Goal: Information Seeking & Learning: Learn about a topic

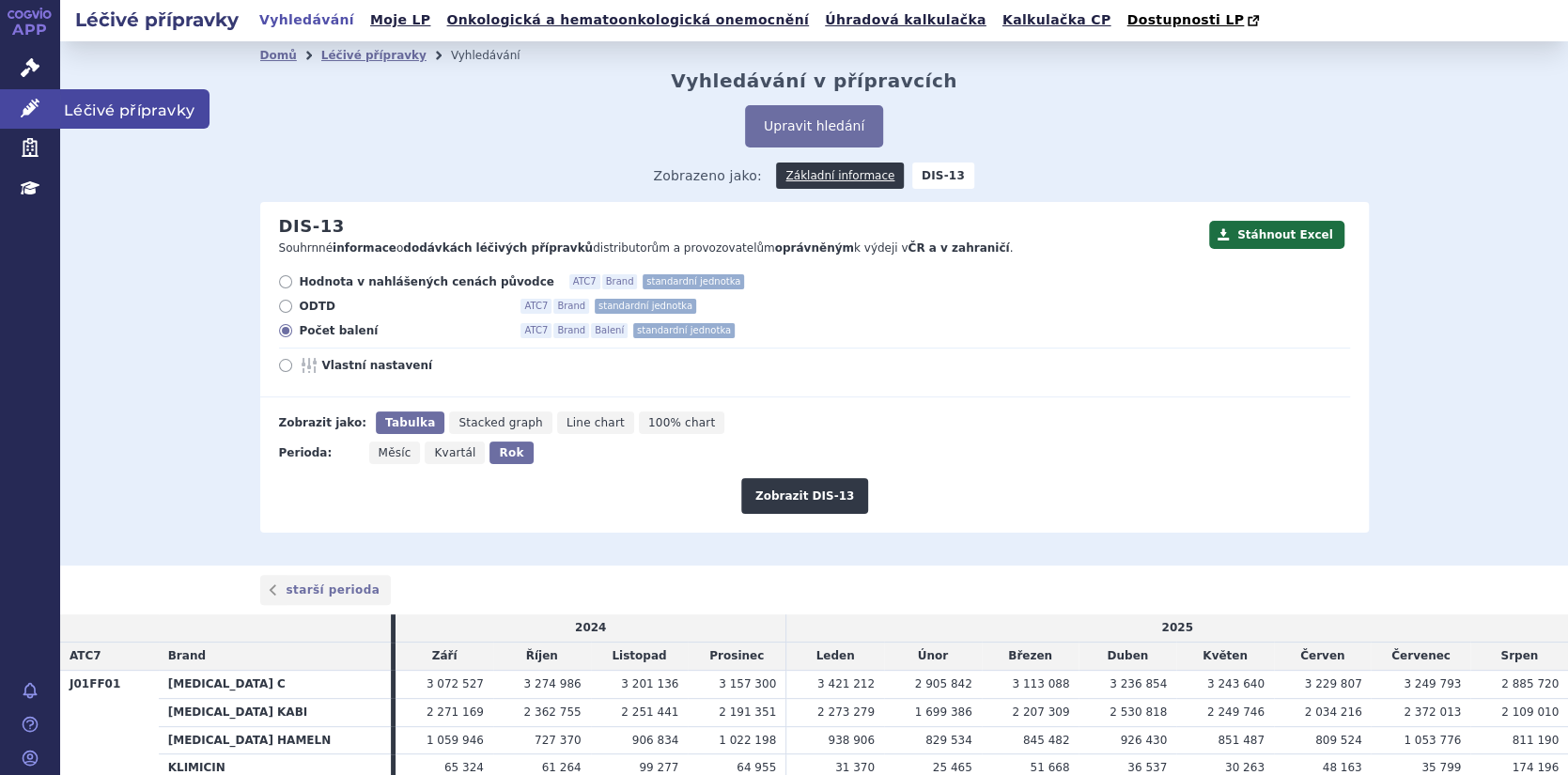
click at [23, 105] on icon at bounding box center [29, 108] width 18 height 18
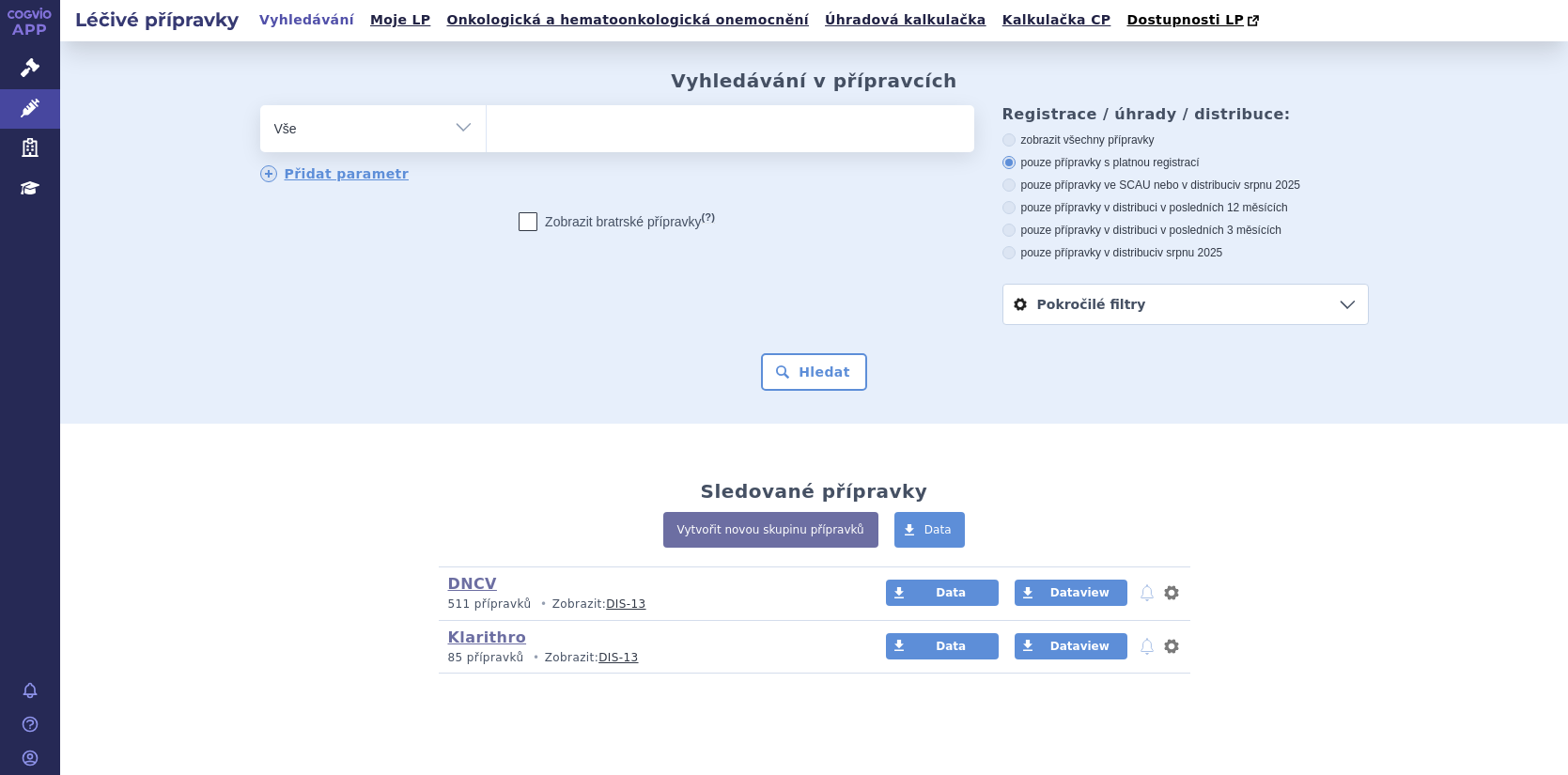
drag, startPoint x: 0, startPoint y: 0, endPoint x: 512, endPoint y: 124, distance: 526.8
click at [513, 125] on ul at bounding box center [731, 124] width 488 height 40
click at [487, 125] on select at bounding box center [486, 127] width 1 height 47
click at [1354, 474] on div "Sledované přípravky Vytvořit novou skupinu přípravků Data DNCV (bez ) (sdílená …" at bounding box center [814, 567] width 1183 height 213
drag, startPoint x: 516, startPoint y: 148, endPoint x: 523, endPoint y: 138, distance: 12.2
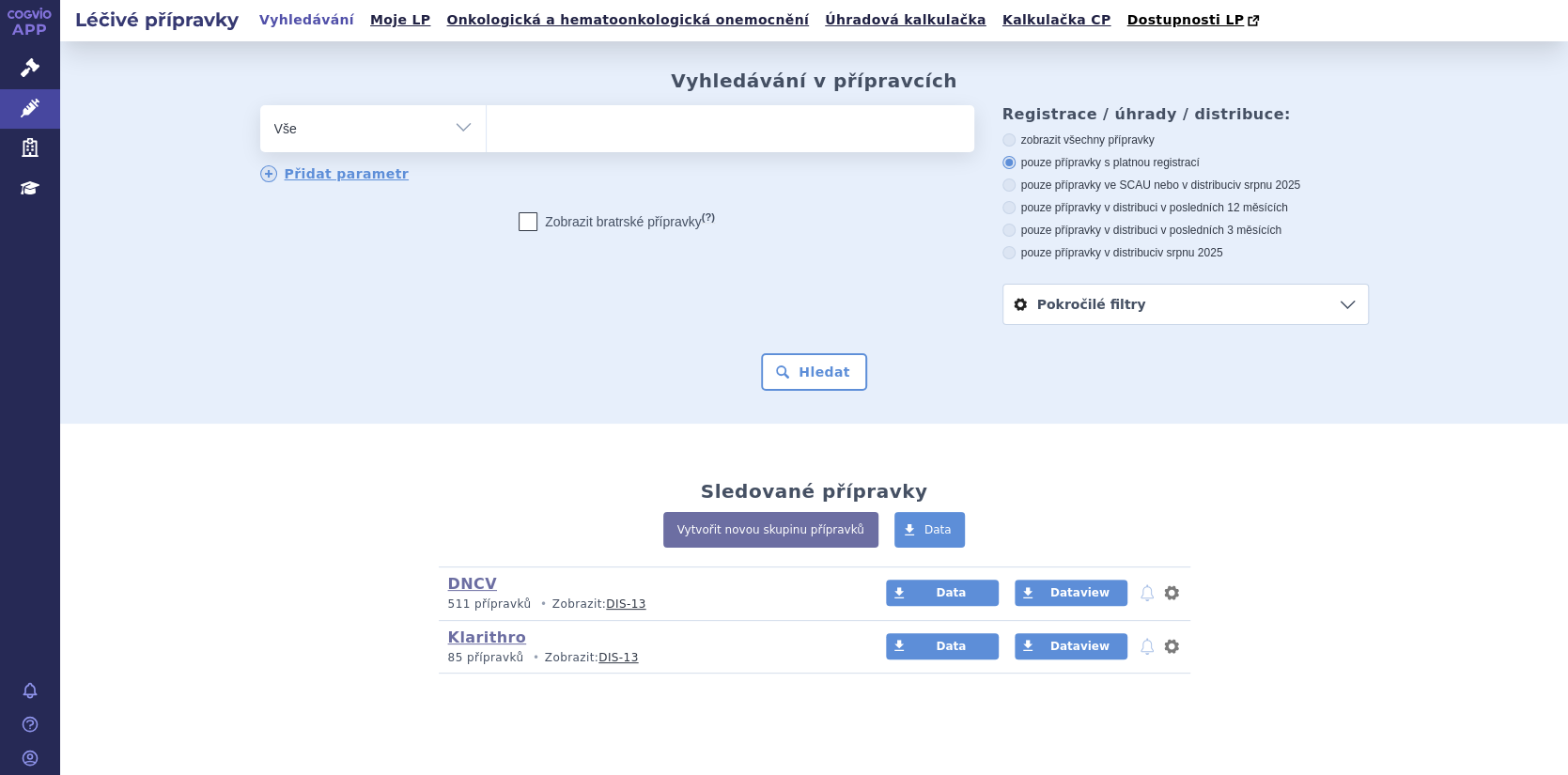
click at [518, 144] on span at bounding box center [731, 128] width 488 height 47
click at [487, 144] on select at bounding box center [486, 127] width 1 height 47
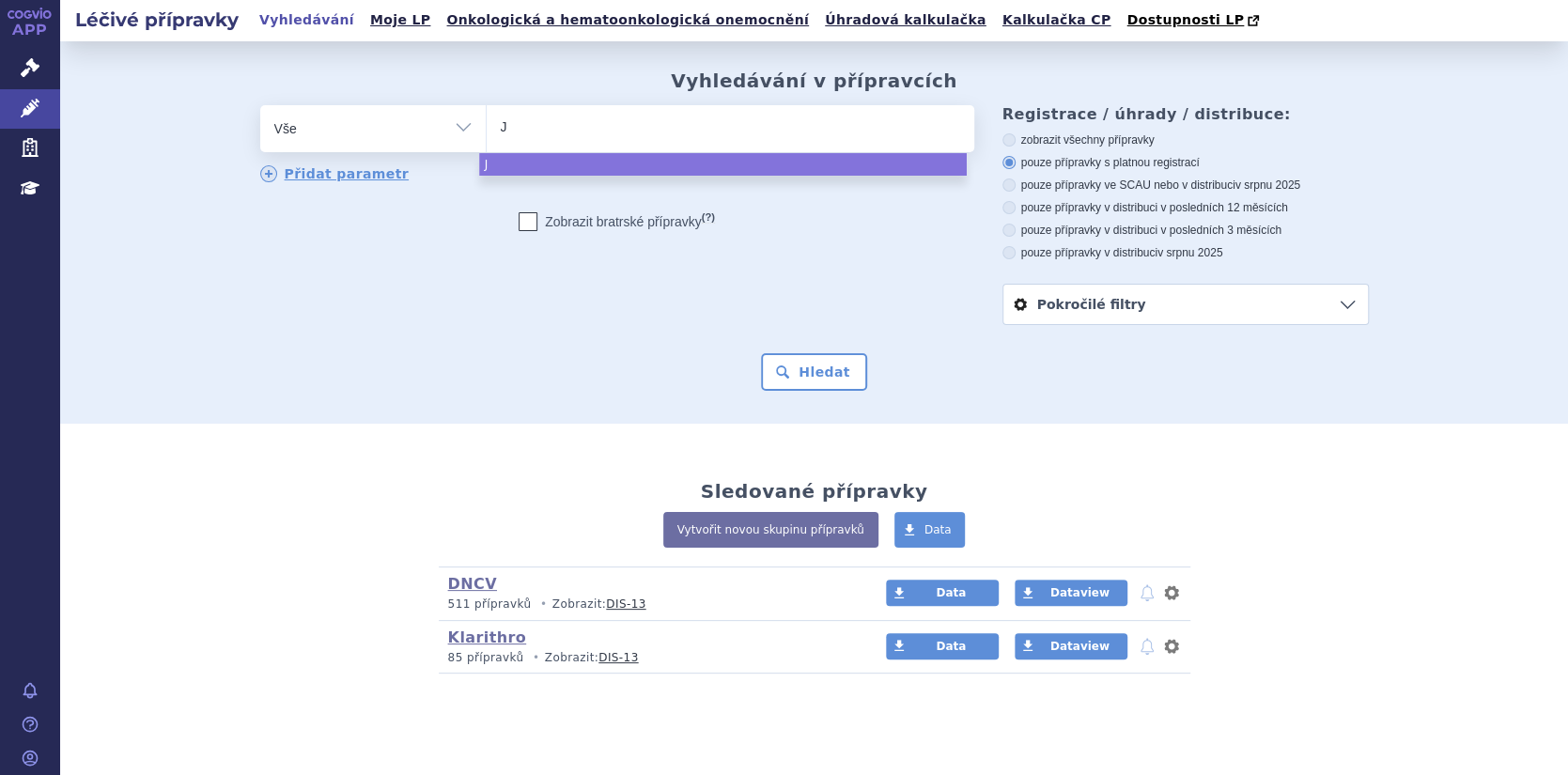
type input "J0"
type input "J01"
type input "J01C"
type input "J01CR"
type input "J01CR0"
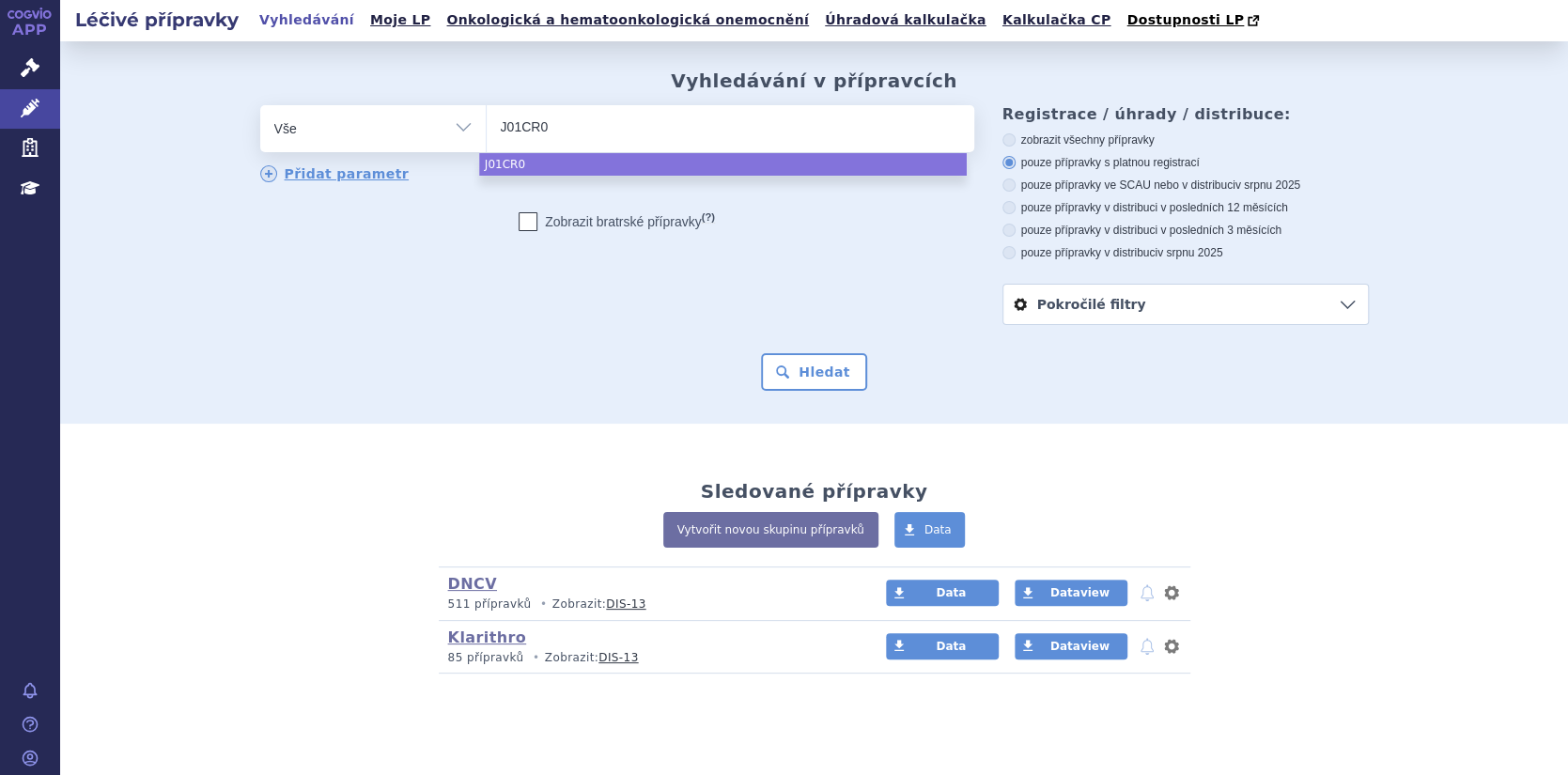
type input "J01CR01"
select select "J01CR01"
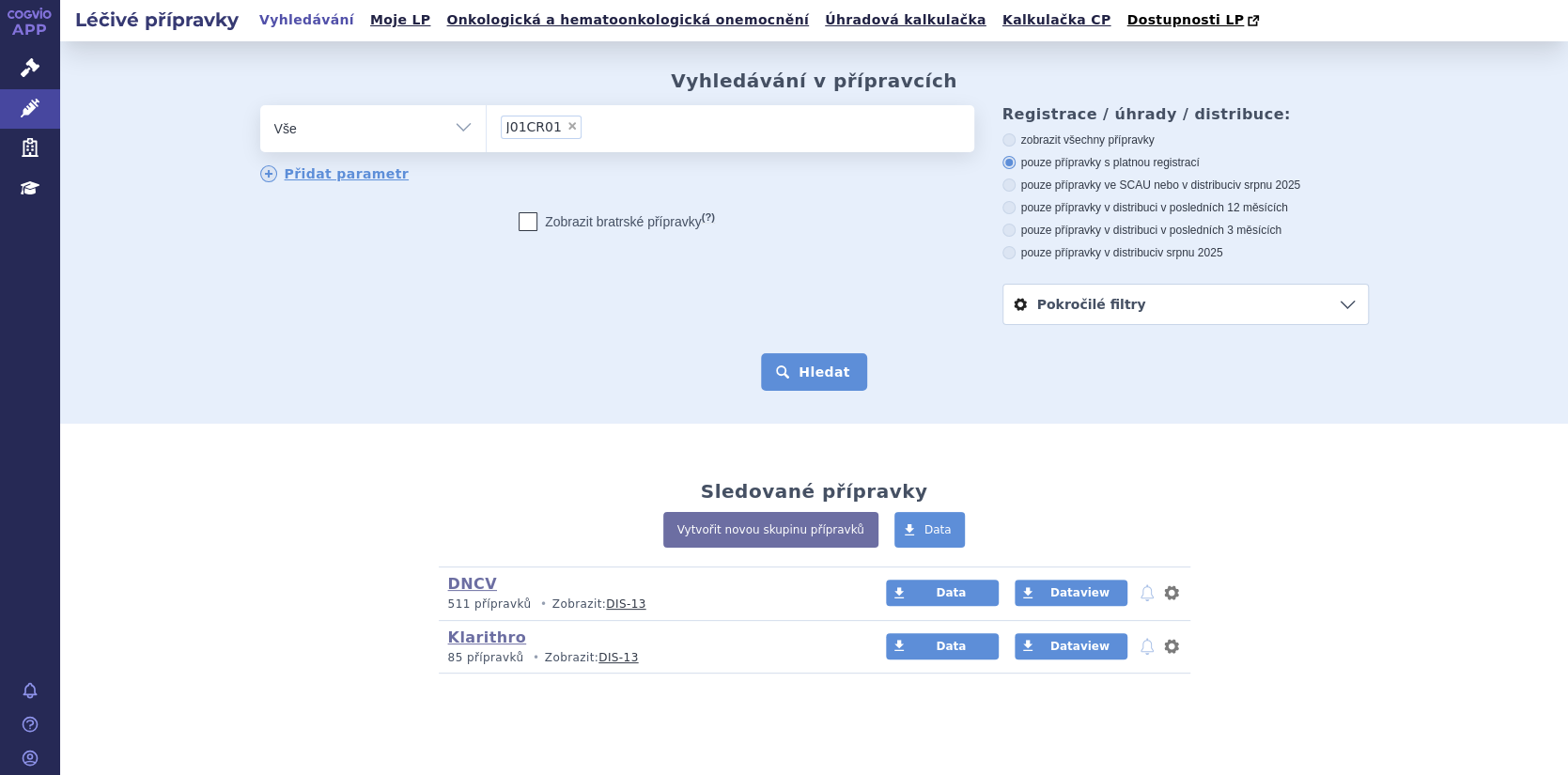
click at [805, 359] on button "Hledat" at bounding box center [813, 372] width 106 height 38
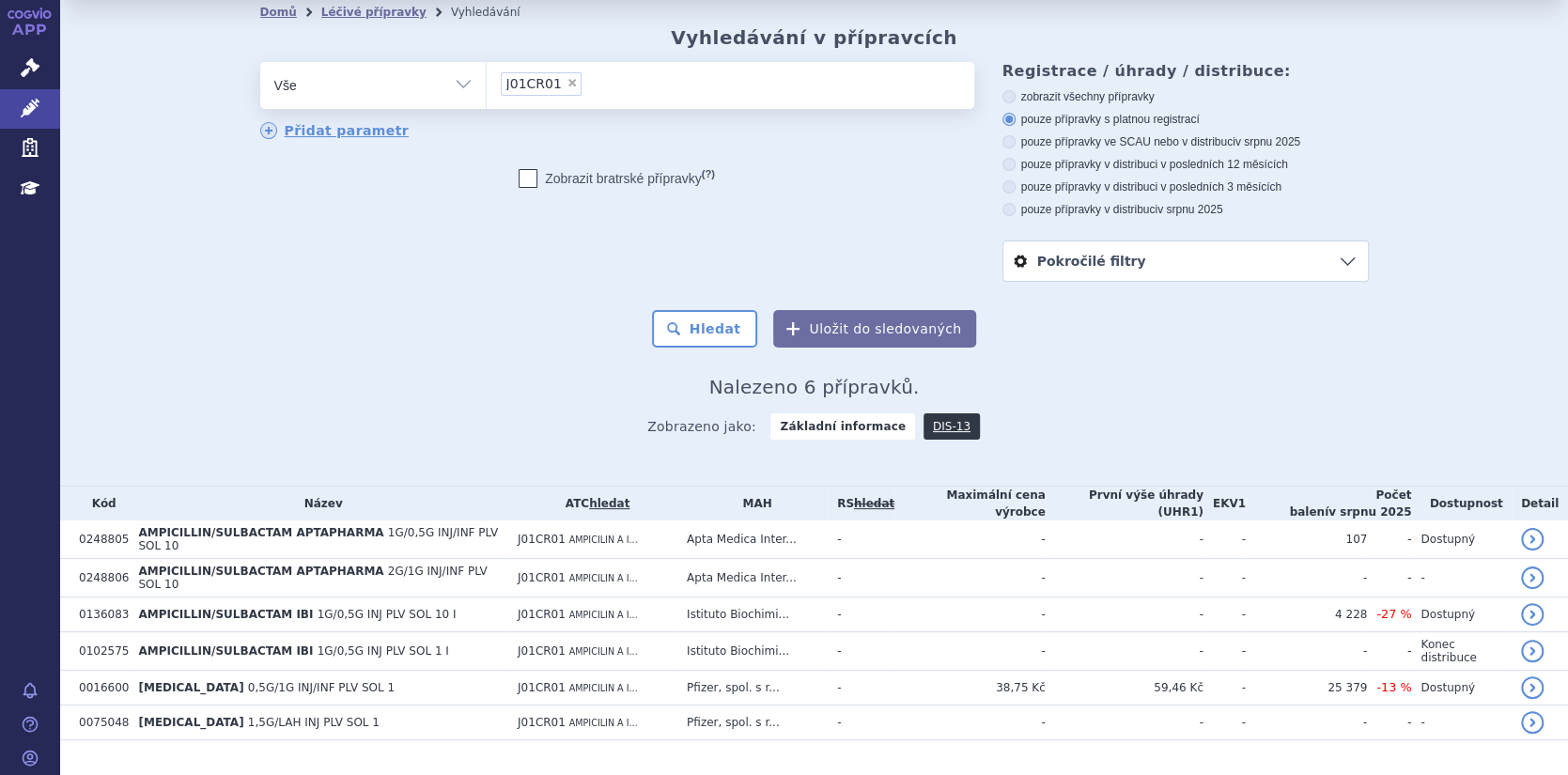
scroll to position [67, 0]
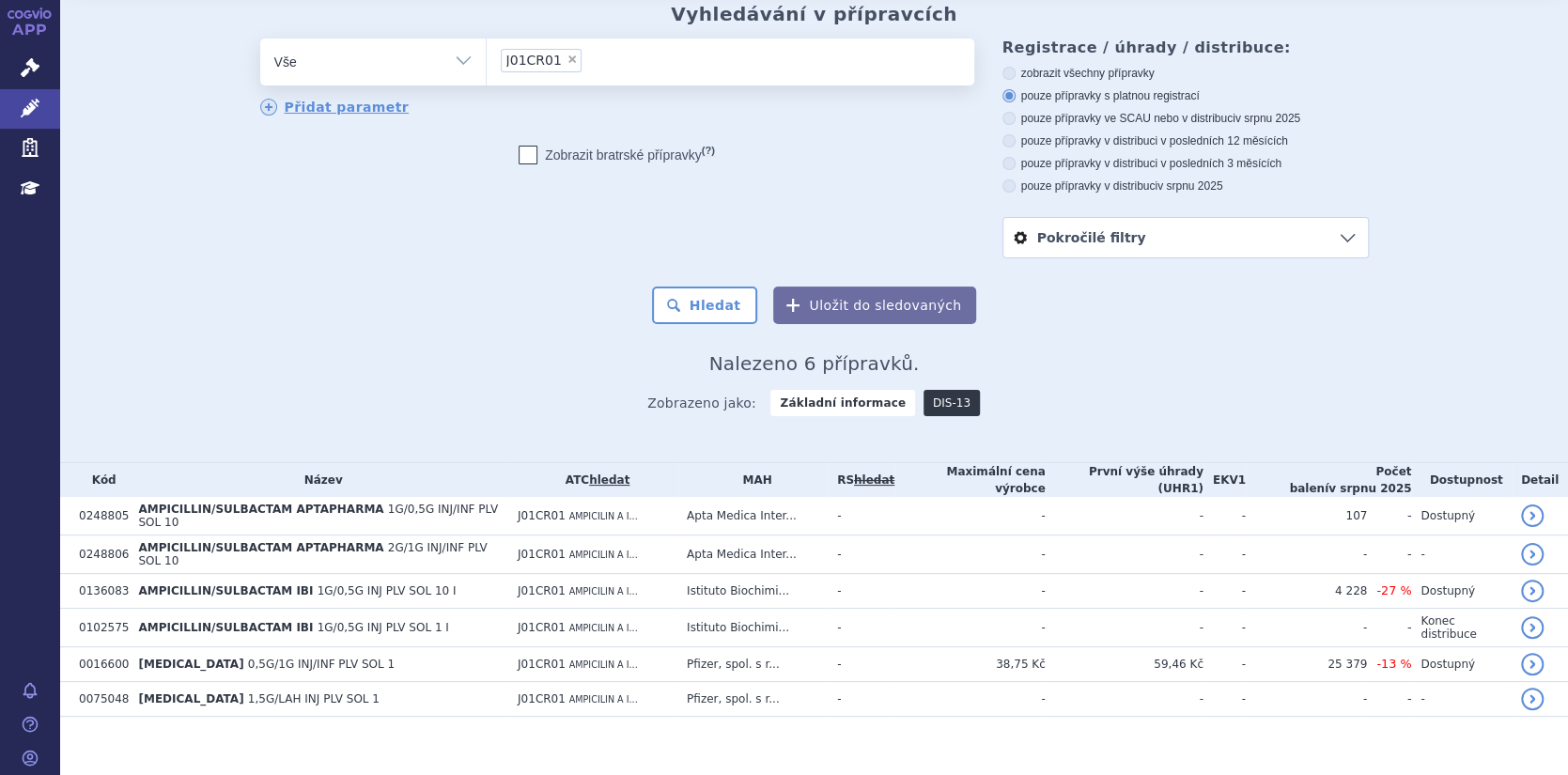
click at [929, 402] on link "DIS-13" at bounding box center [951, 402] width 56 height 26
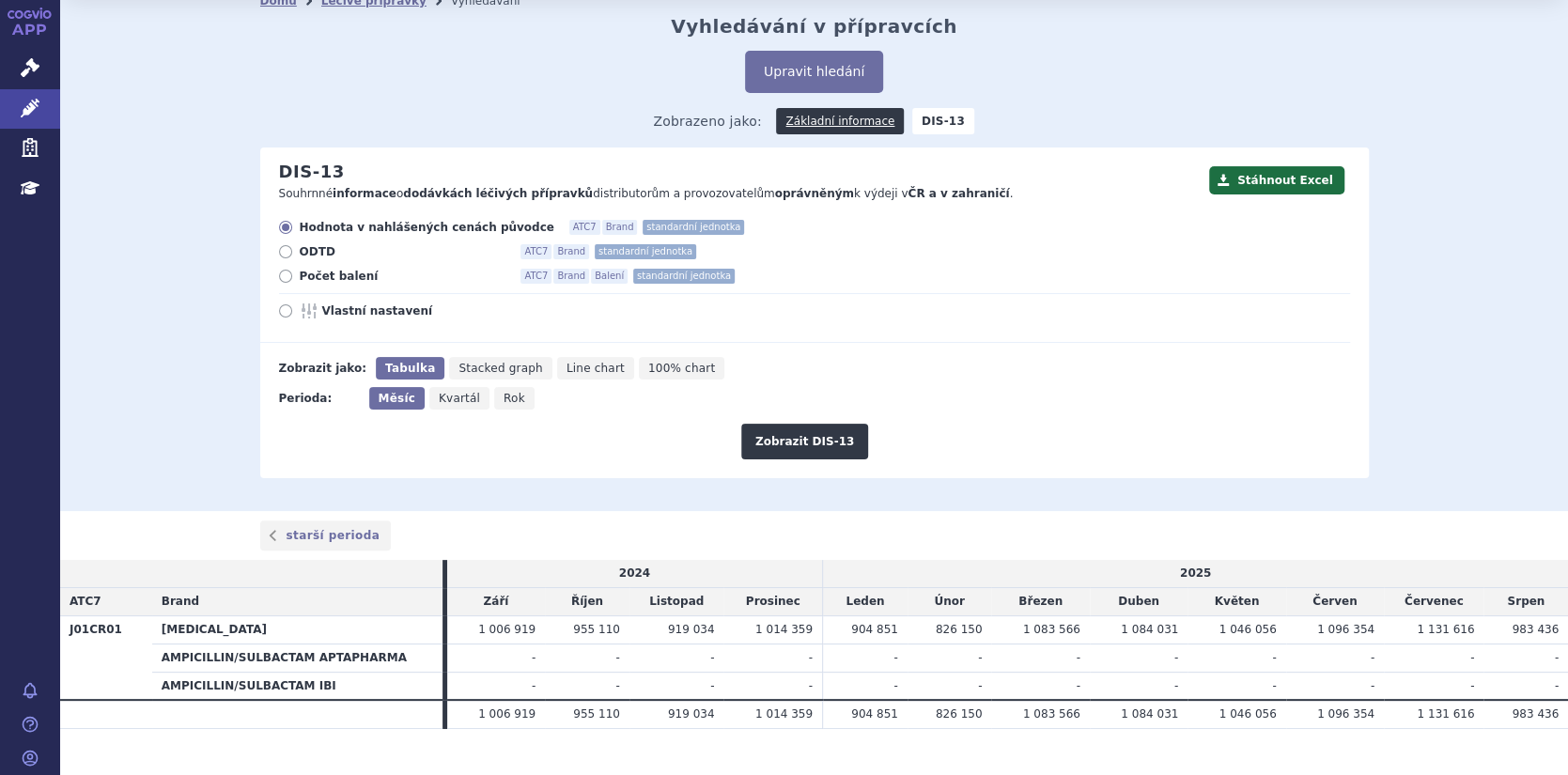
scroll to position [84, 0]
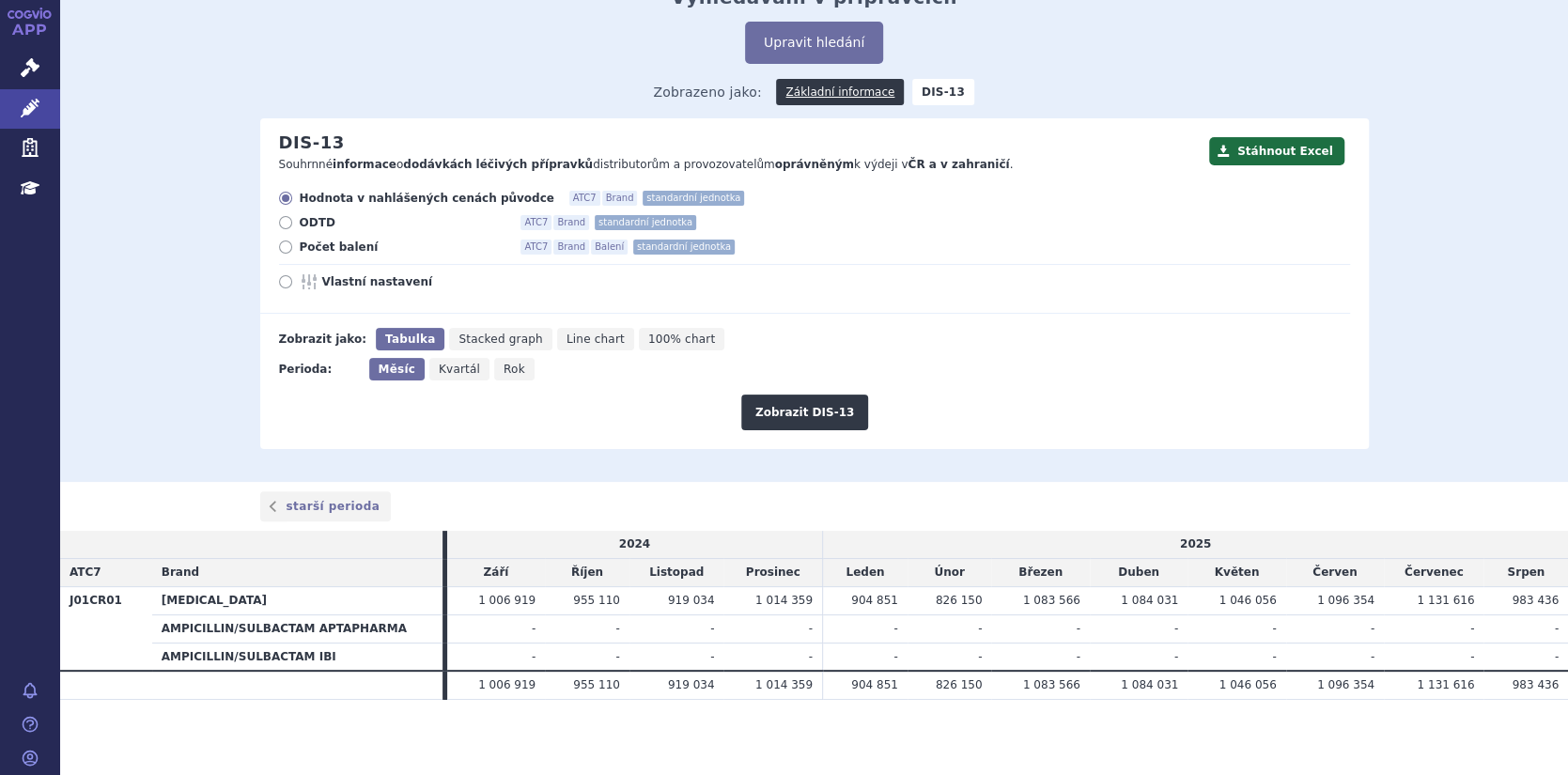
click at [285, 251] on label "Počet balení ATC7 Brand Balení standardní jednotka" at bounding box center [814, 247] width 1071 height 15
click at [285, 251] on input "Počet balení ATC7 Brand Balení standardní jednotka" at bounding box center [287, 249] width 13 height 13
radio input "true"
click at [795, 419] on button "Zobrazit DIS-13" at bounding box center [804, 412] width 127 height 36
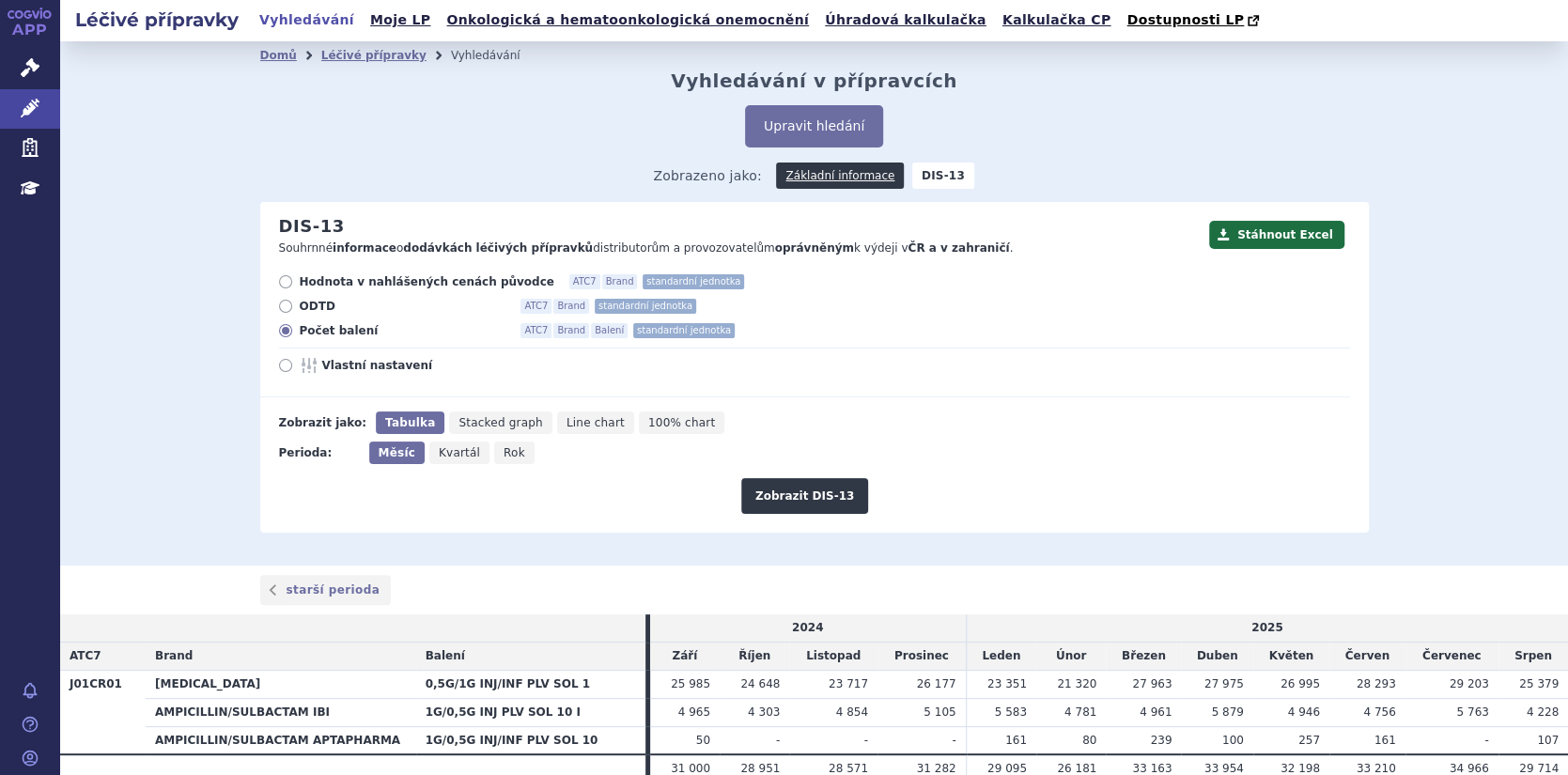
scroll to position [84, 0]
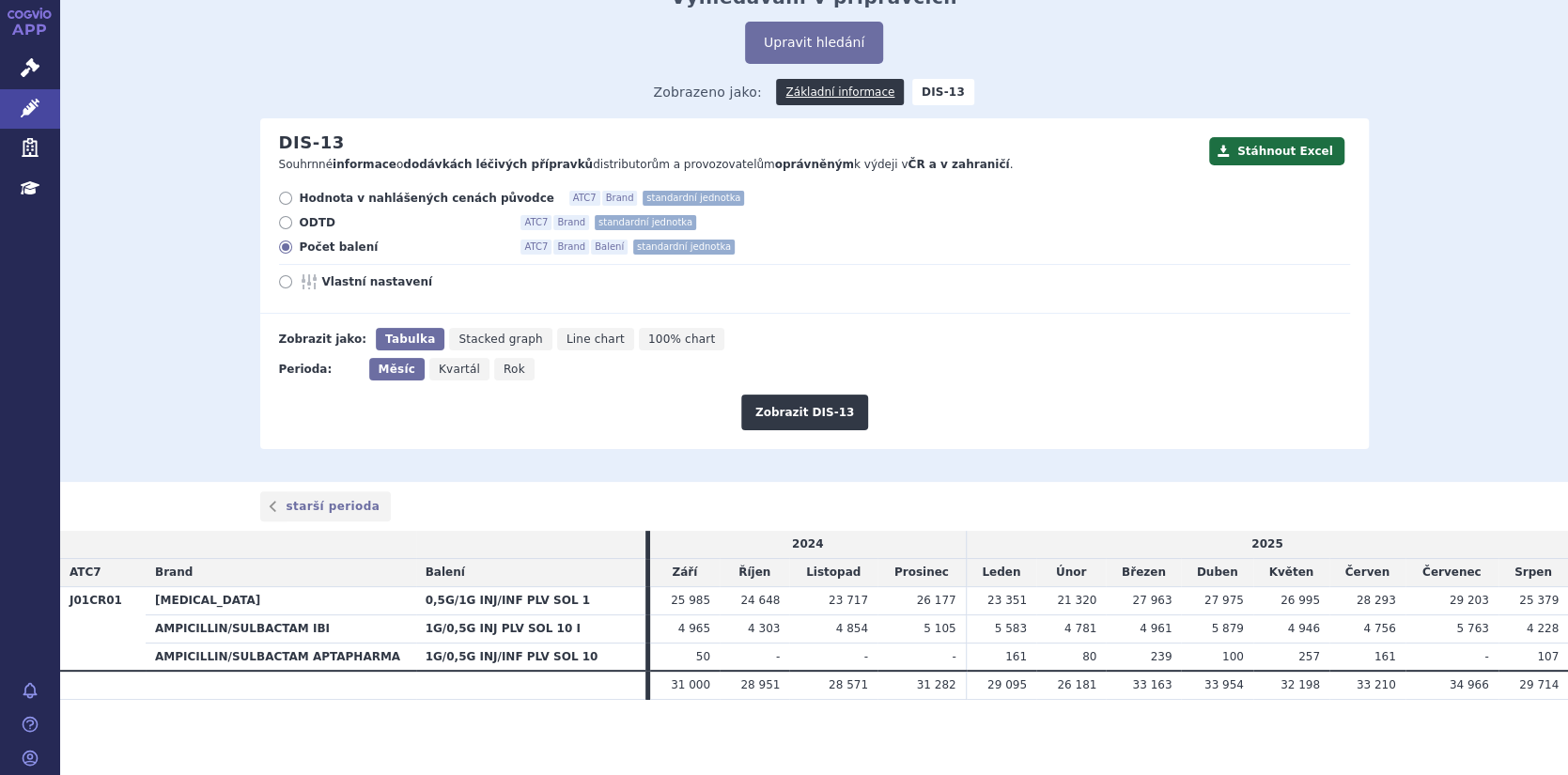
click at [476, 287] on span "Vlastní nastavení" at bounding box center [426, 281] width 207 height 15
click at [293, 287] on input "Vlastní nastavení" at bounding box center [287, 284] width 13 height 13
radio input "true"
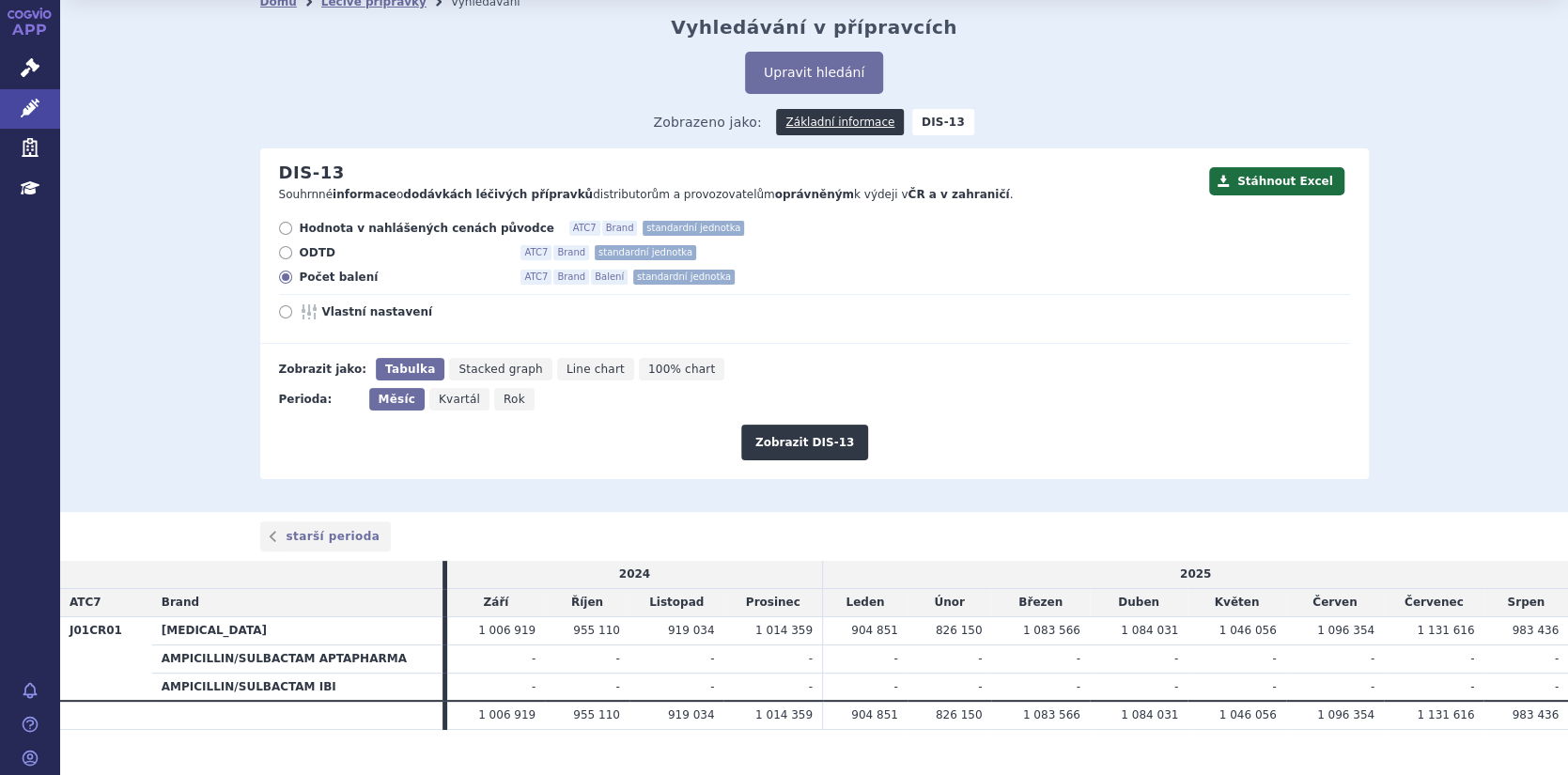
scroll to position [84, 0]
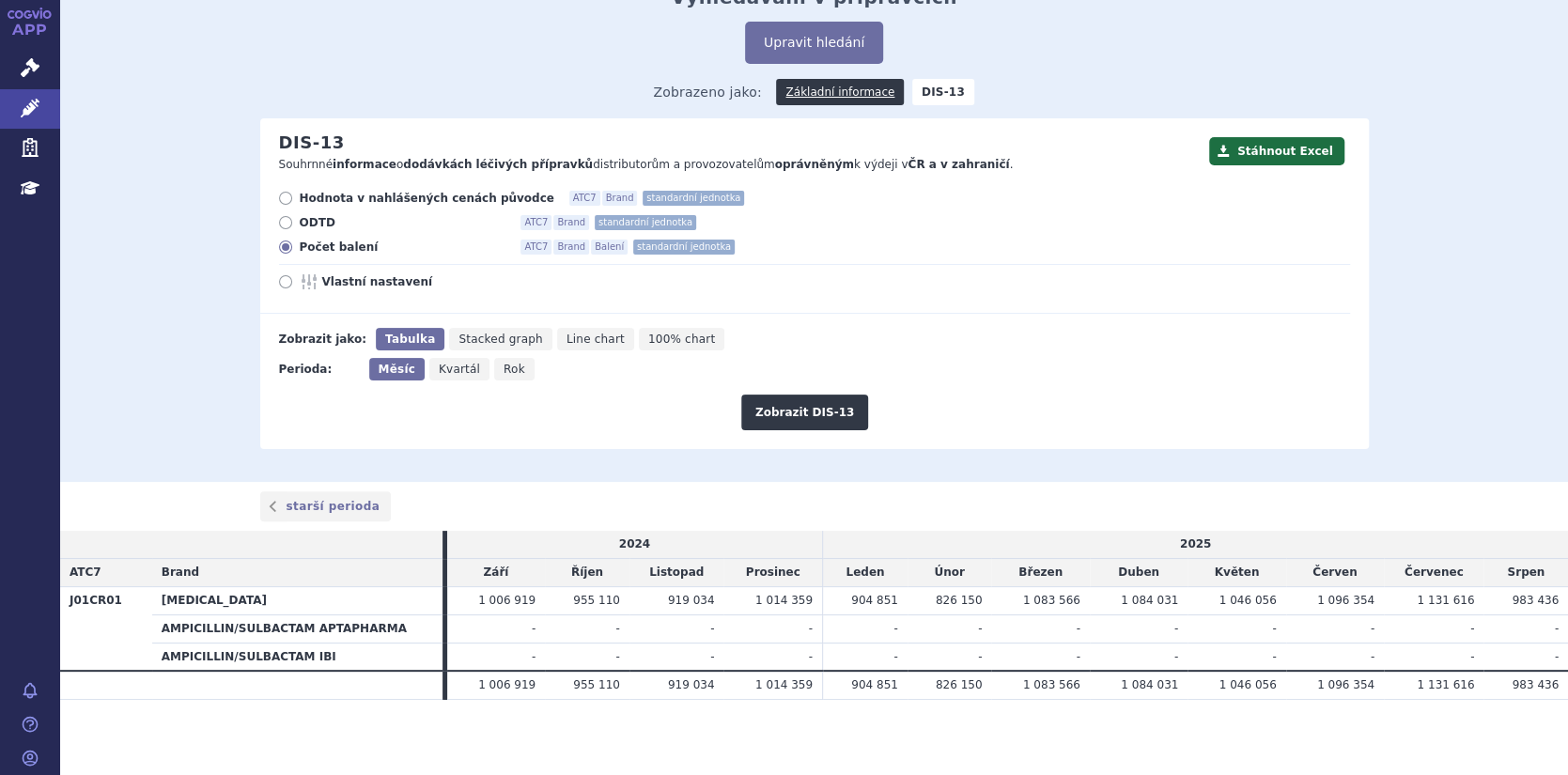
click at [271, 662] on th "AMPICILLIN/SULBACTAM IBI" at bounding box center [297, 656] width 290 height 28
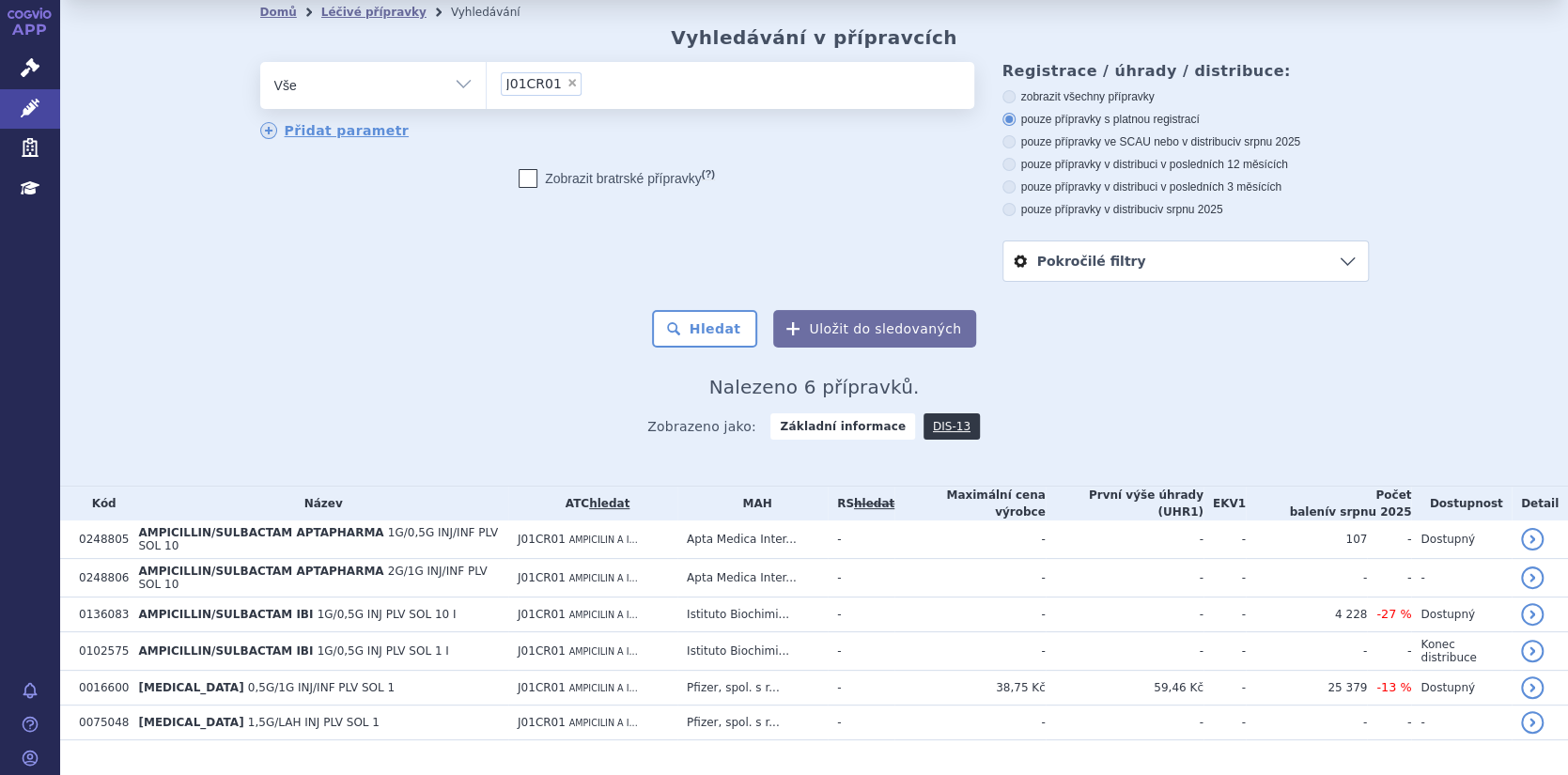
scroll to position [67, 0]
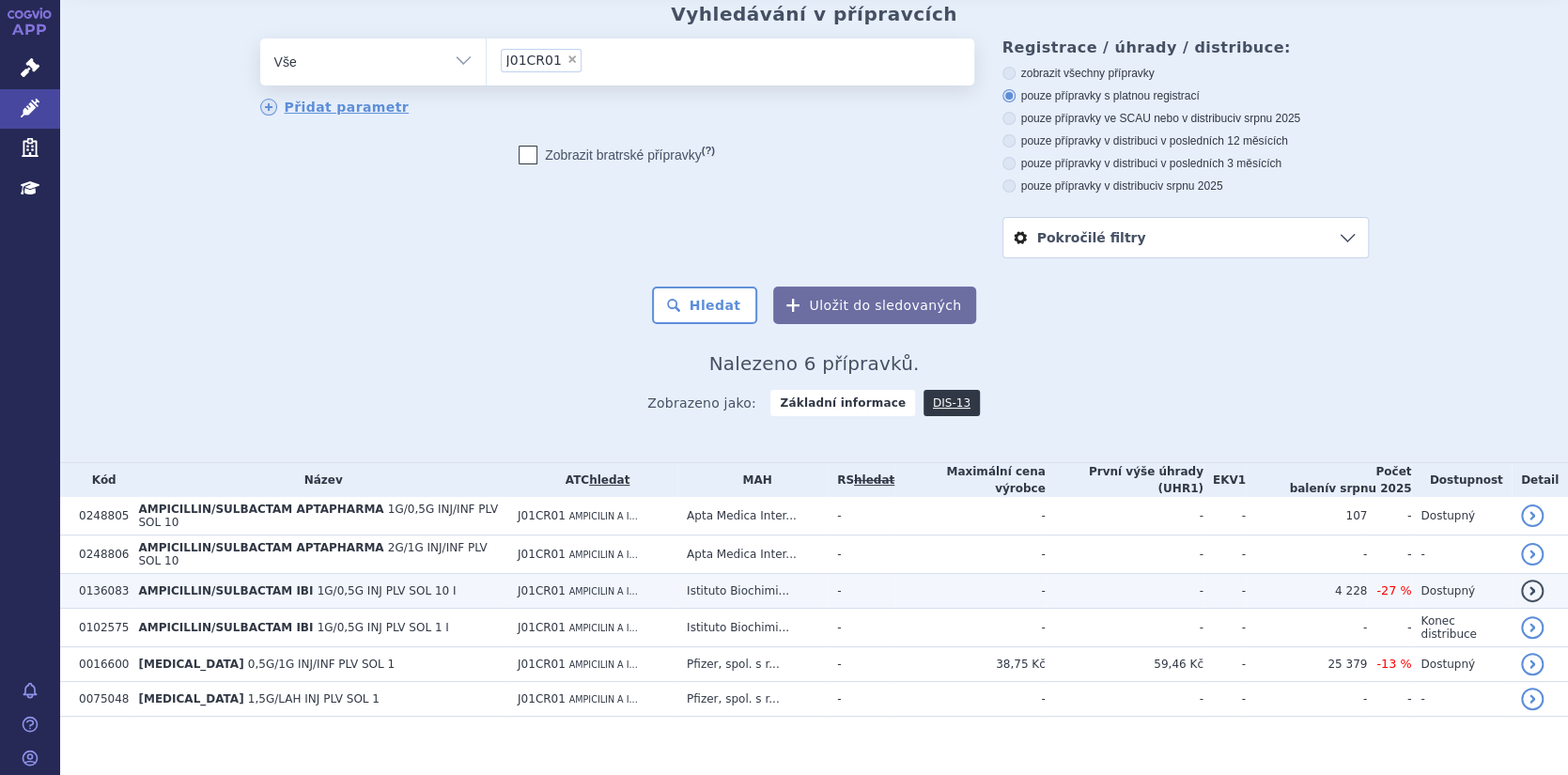
click at [175, 584] on span "AMPICILLIN/SULBACTAM IBI" at bounding box center [225, 590] width 175 height 14
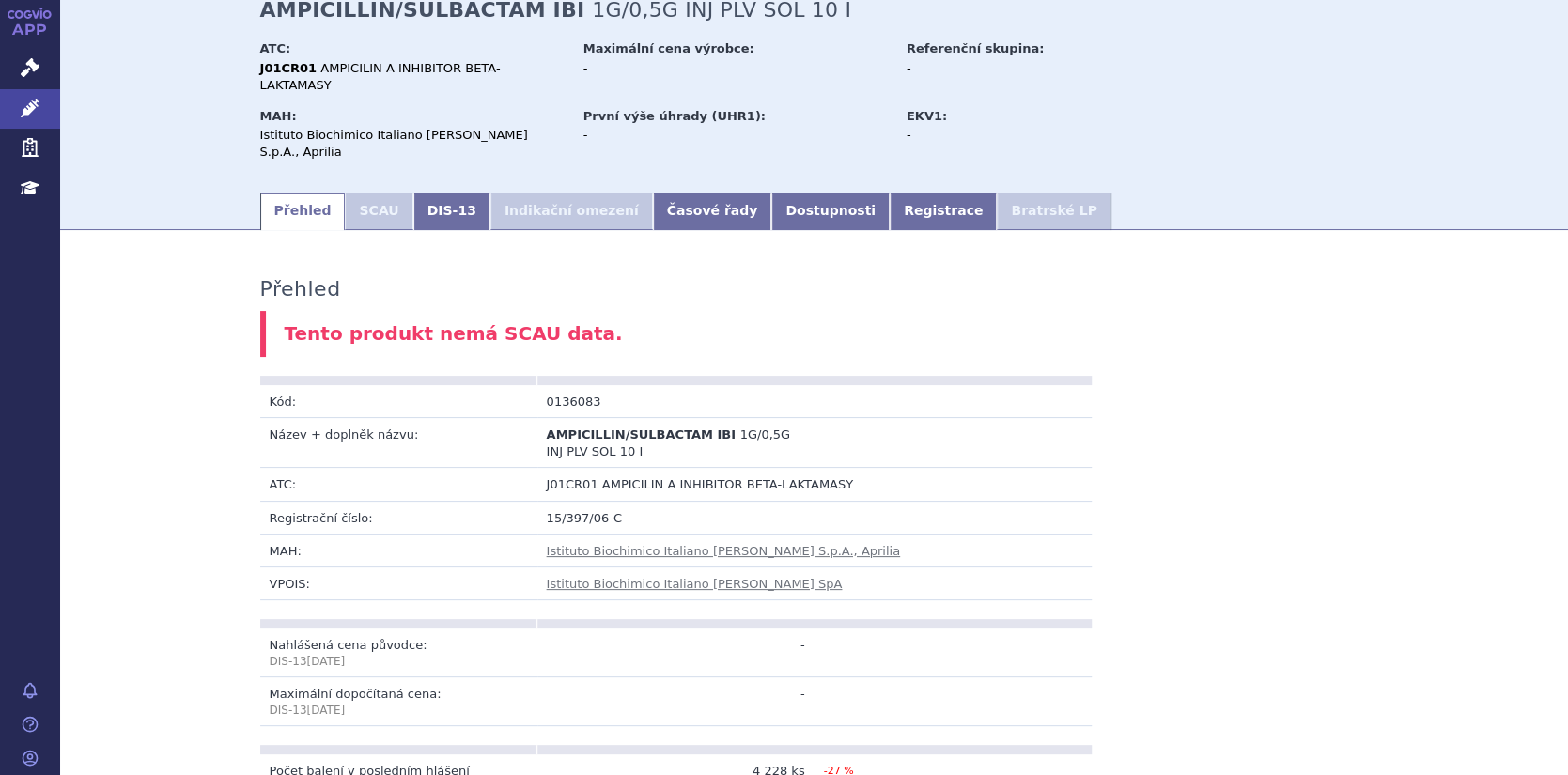
scroll to position [123, 0]
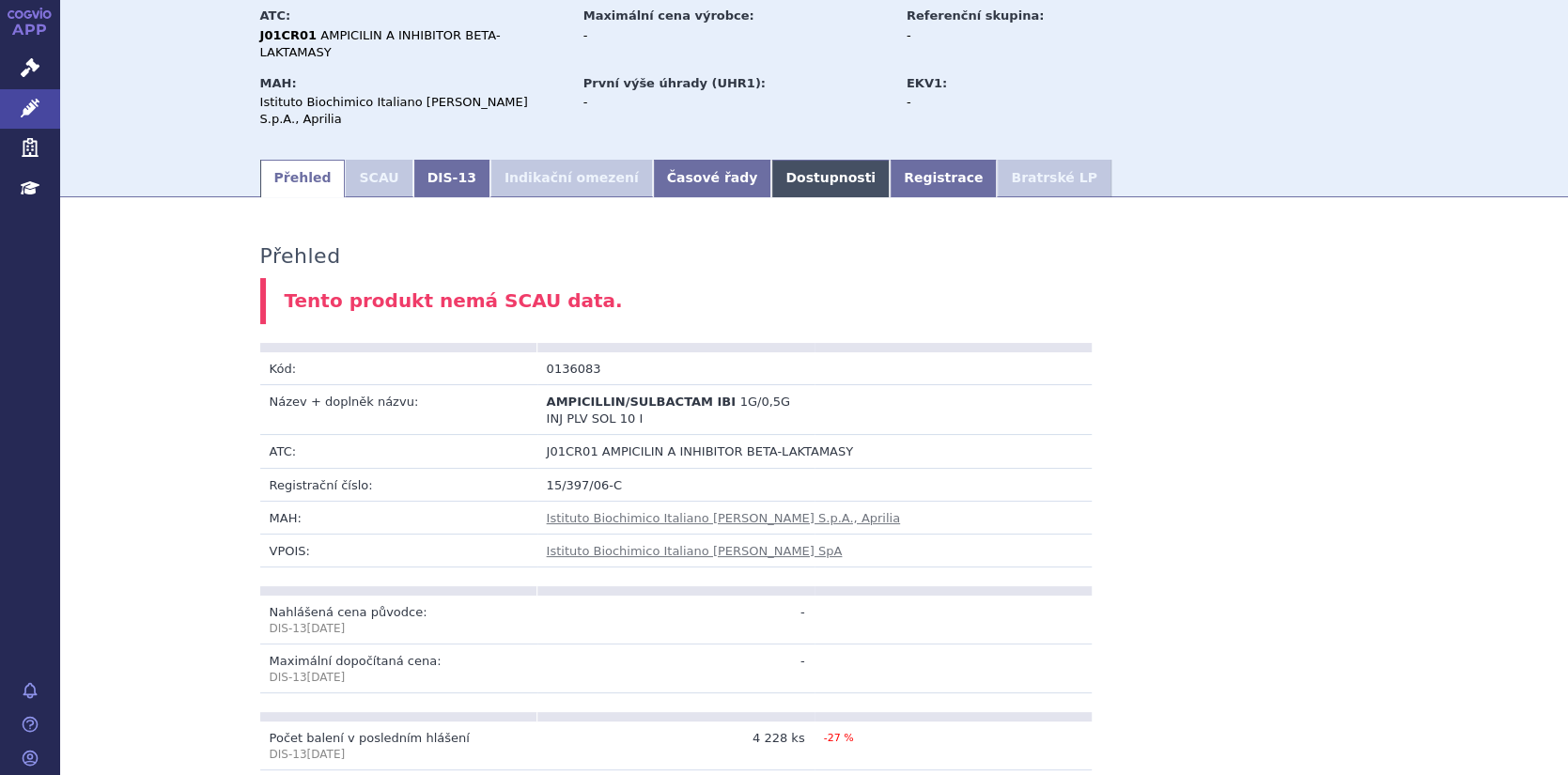
click at [771, 159] on link "Dostupnosti" at bounding box center [831, 178] width 119 height 38
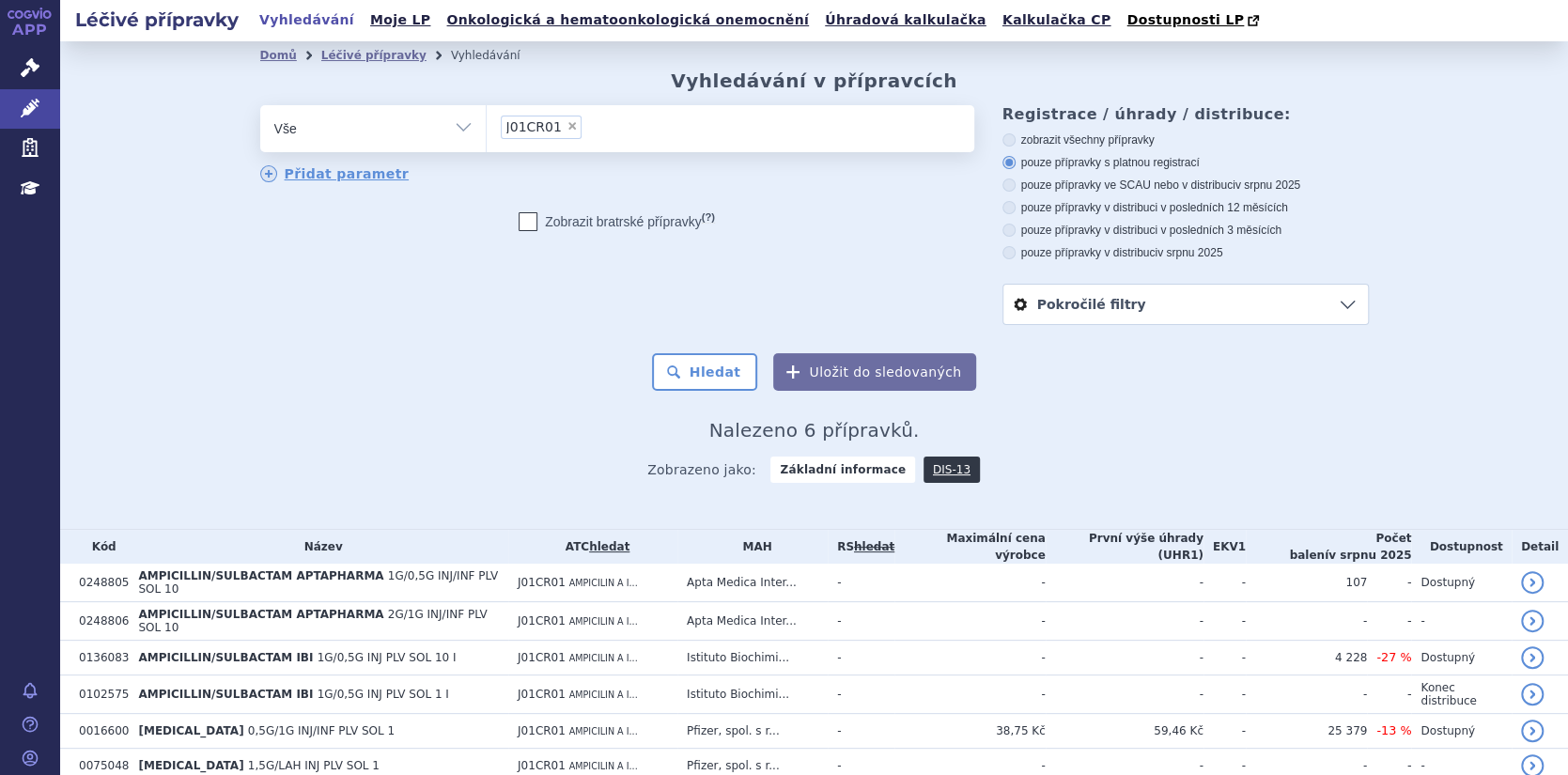
scroll to position [67, 0]
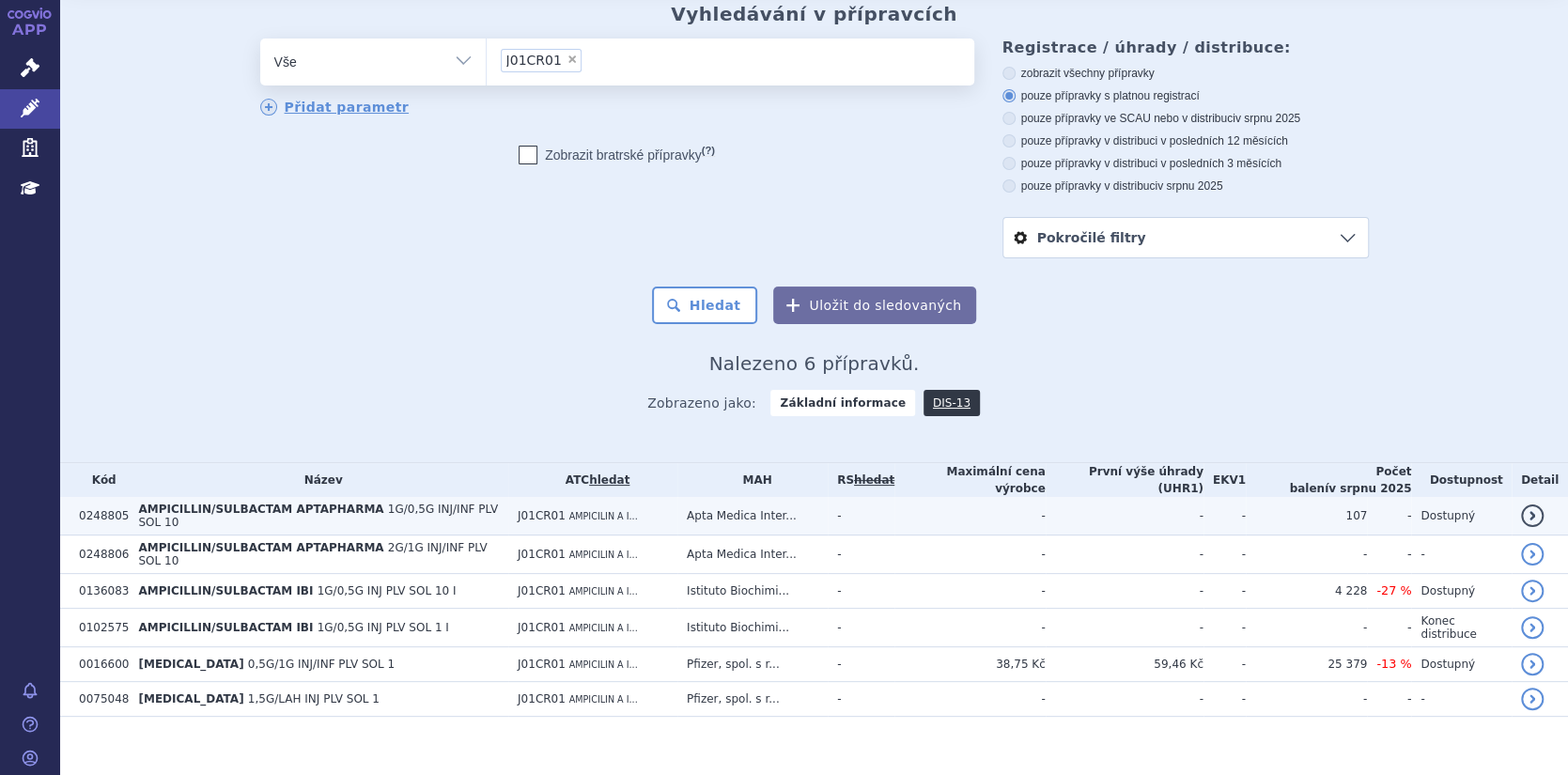
click at [297, 508] on span "AMPICILLIN/SULBACTAM APTAPHARMA" at bounding box center [260, 509] width 245 height 14
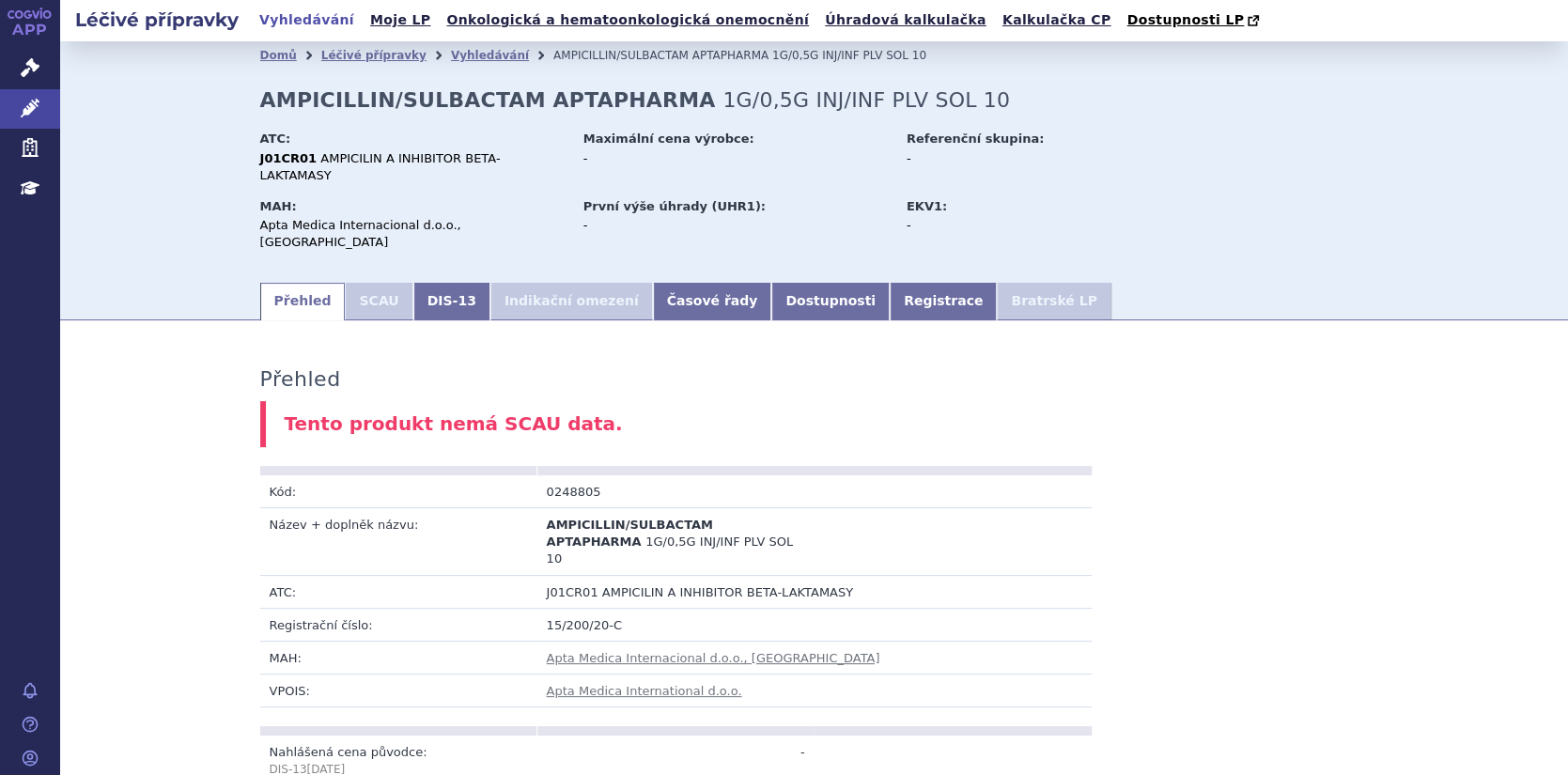
click at [358, 283] on li "SCAU" at bounding box center [379, 301] width 68 height 38
click at [414, 283] on link "DIS-13" at bounding box center [451, 301] width 77 height 38
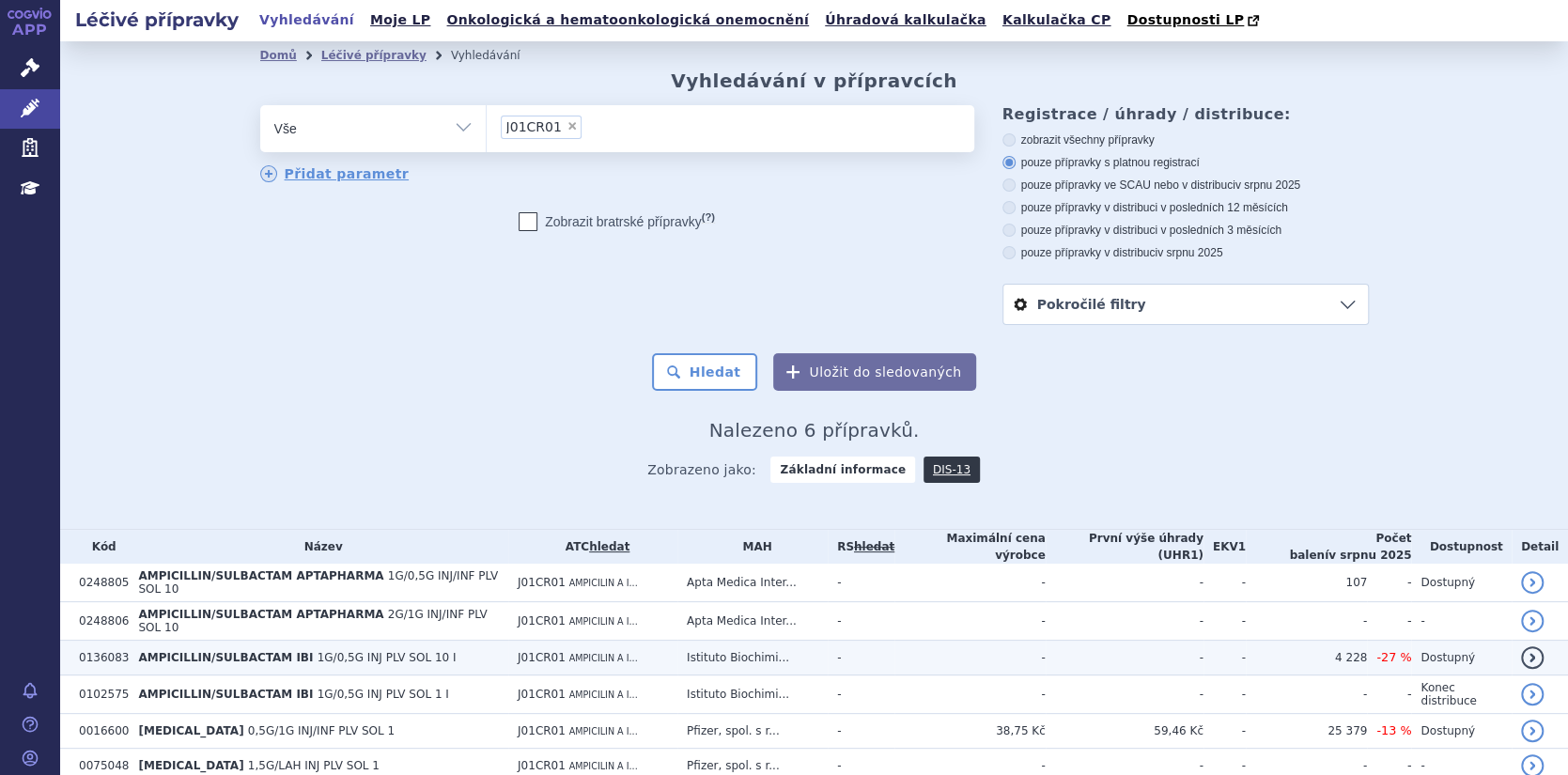
click at [353, 651] on span "1G/0,5G INJ PLV SOL 10 I" at bounding box center [387, 657] width 139 height 14
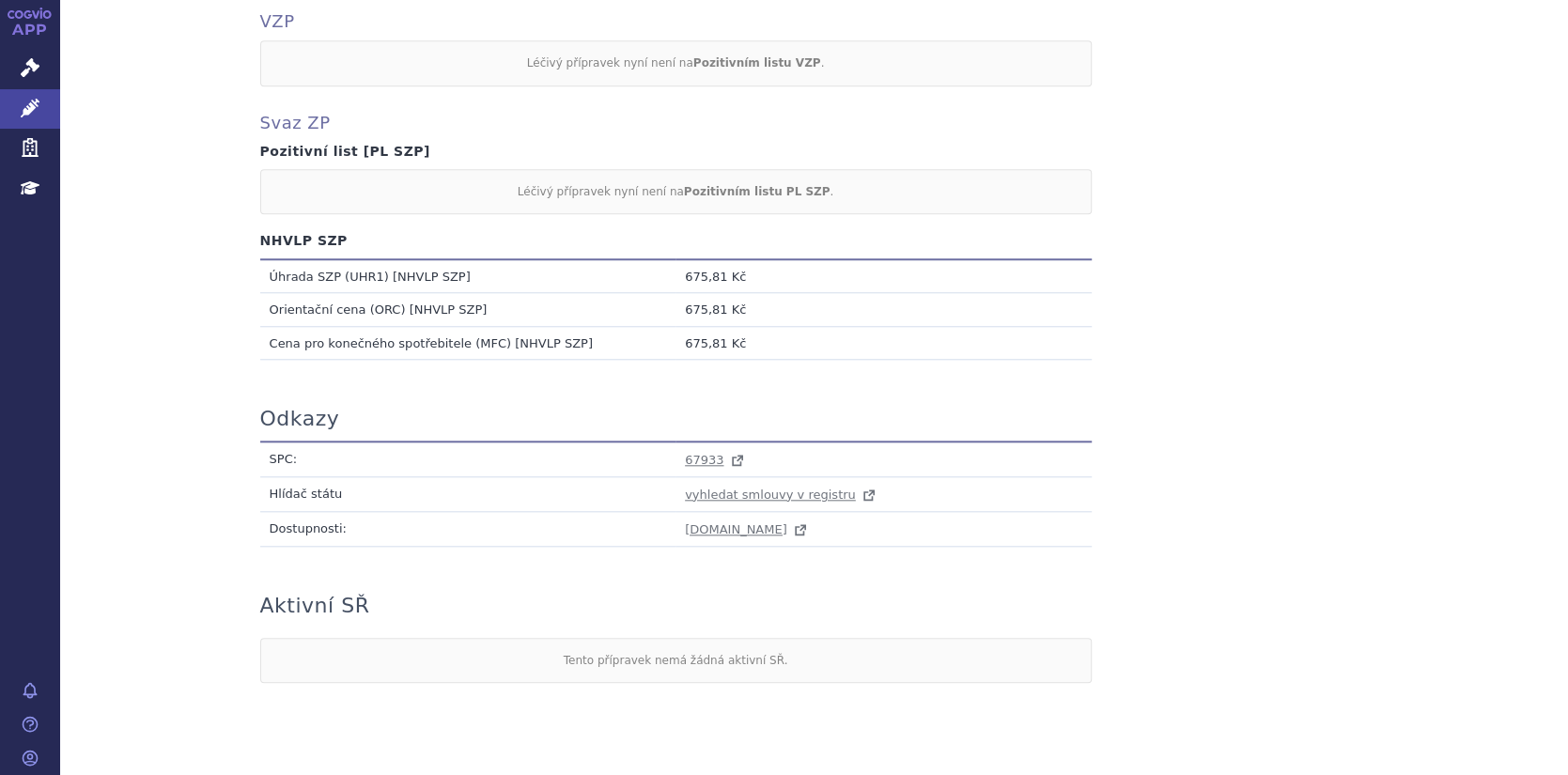
scroll to position [968, 0]
